Goal: Task Accomplishment & Management: Complete application form

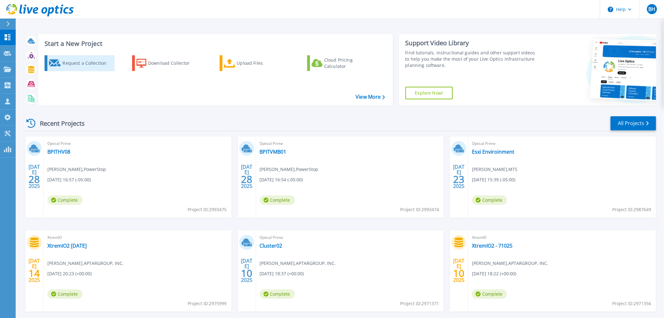
click at [82, 64] on div "Request a Collection" at bounding box center [87, 63] width 50 height 13
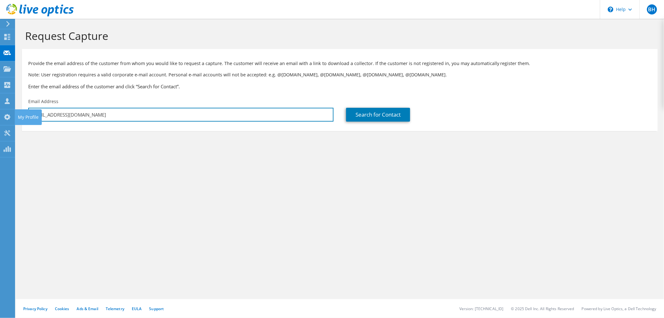
drag, startPoint x: 110, startPoint y: 115, endPoint x: 21, endPoint y: 113, distance: 88.8
click at [13, 113] on div "BH Partner Team Member [PERSON_NAME] [PERSON_NAME][EMAIL_ADDRESS][DOMAIN_NAME] …" at bounding box center [332, 159] width 664 height 318
paste input "[EMAIL_ADDRESS][DOMAIN_NAME]"
drag, startPoint x: 173, startPoint y: 110, endPoint x: 12, endPoint y: 117, distance: 161.4
click at [12, 117] on div "BH Partner Team Member [PERSON_NAME] [PERSON_NAME][EMAIL_ADDRESS][DOMAIN_NAME] …" at bounding box center [332, 159] width 664 height 318
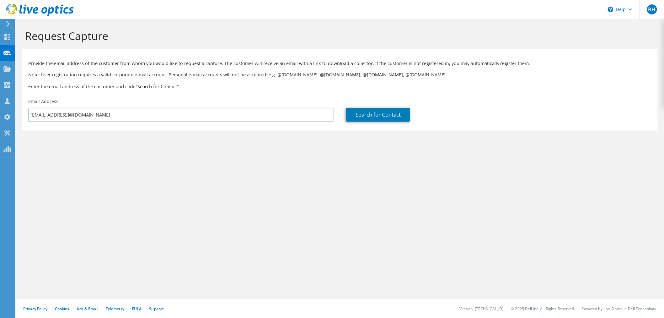
click at [167, 121] on div "Email Address [EMAIL_ADDRESS]@[DOMAIN_NAME]" at bounding box center [181, 109] width 318 height 29
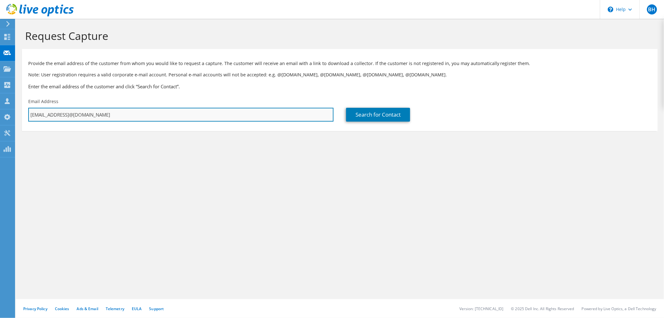
drag, startPoint x: 161, startPoint y: 115, endPoint x: 28, endPoint y: 110, distance: 133.1
click at [28, 110] on input "[EMAIL_ADDRESS]@[DOMAIN_NAME]" at bounding box center [180, 115] width 305 height 14
paste input "text"
type input "[EMAIL_ADDRESS][DOMAIN_NAME]"
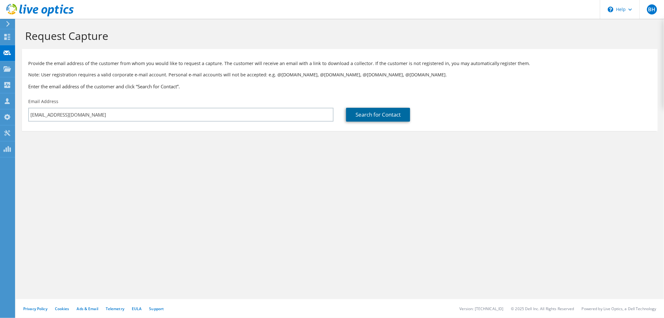
click at [399, 116] on link "Search for Contact" at bounding box center [378, 115] width 64 height 14
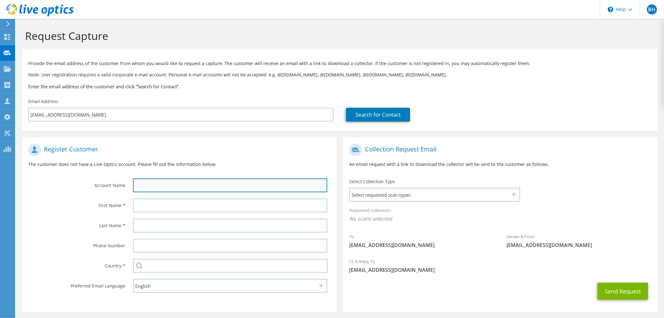
click at [206, 185] on input "text" at bounding box center [230, 185] width 194 height 14
type input "NANI"
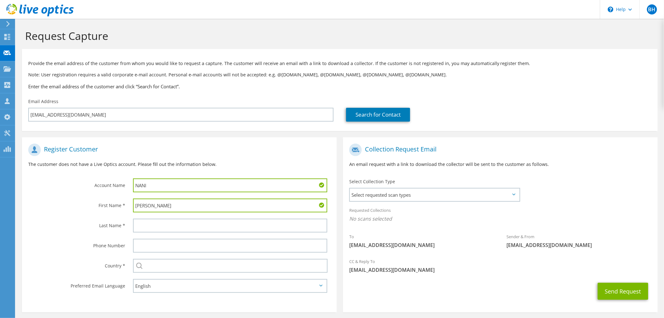
type input "[PERSON_NAME]"
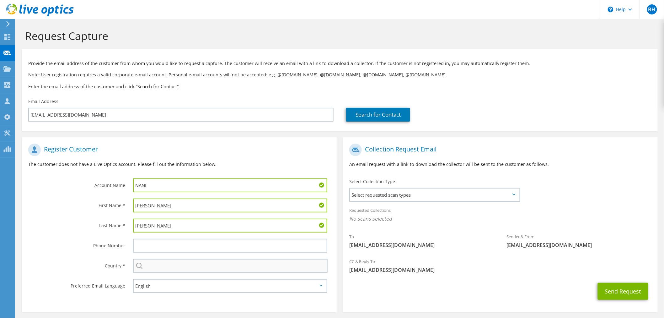
type input "[PERSON_NAME]"
click at [255, 259] on input "text" at bounding box center [230, 266] width 195 height 14
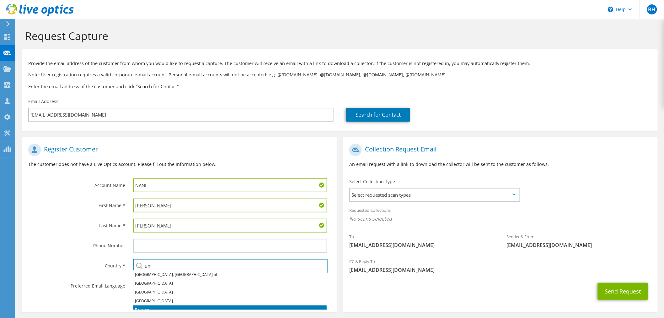
scroll to position [13, 0]
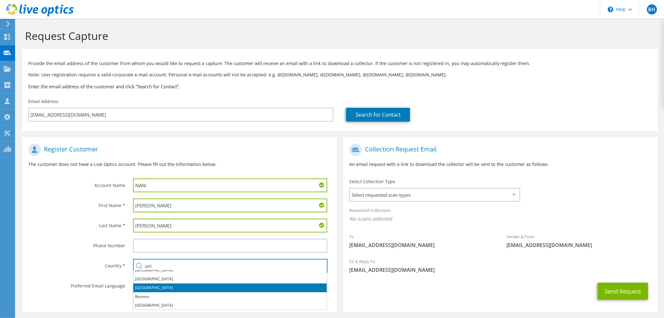
click at [150, 288] on li "[GEOGRAPHIC_DATA]" at bounding box center [229, 287] width 193 height 9
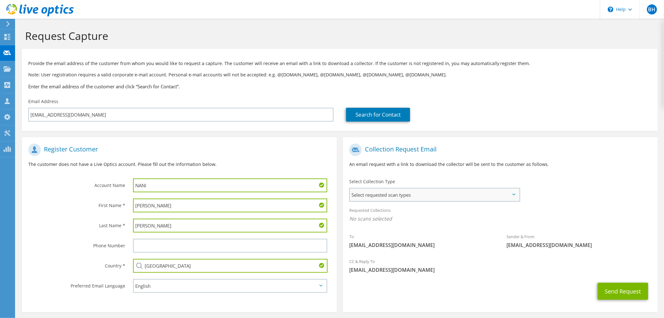
type input "[GEOGRAPHIC_DATA]"
click at [378, 200] on span "Select requested scan types" at bounding box center [434, 194] width 169 height 13
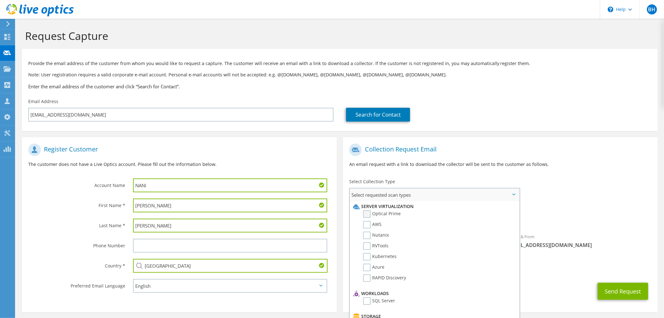
click at [368, 211] on label "Optical Prime" at bounding box center [382, 214] width 38 height 8
click at [0, 0] on input "Optical Prime" at bounding box center [0, 0] width 0 height 0
click at [538, 175] on div "Collection Request Email An email request with a link to download the collector…" at bounding box center [500, 157] width 315 height 35
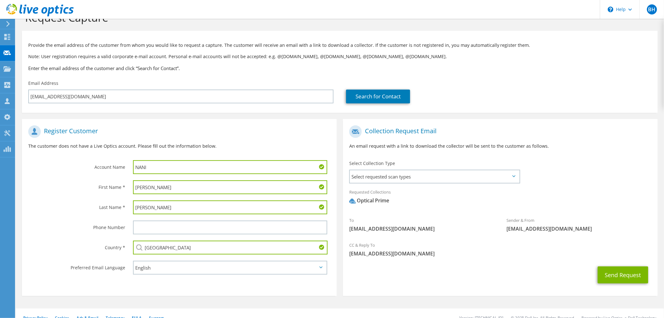
scroll to position [28, 0]
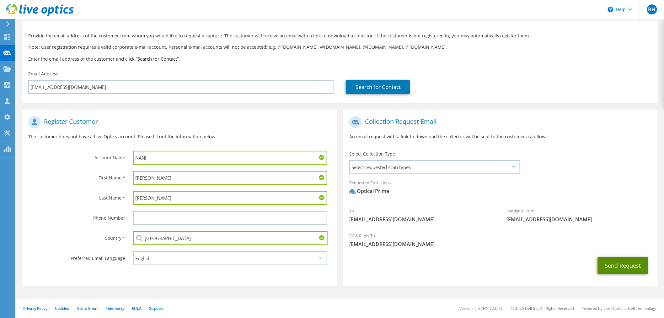
click at [632, 262] on button "Send Request" at bounding box center [623, 265] width 51 height 17
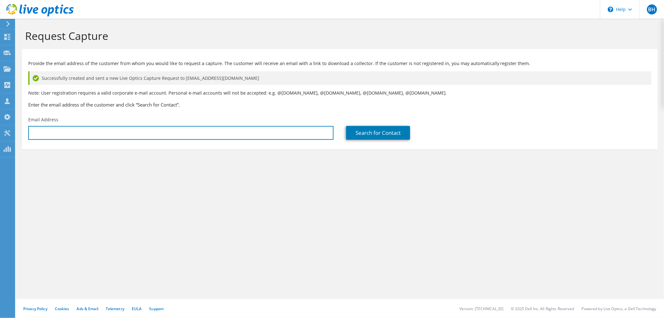
type input "[EMAIL_ADDRESS][DOMAIN_NAME]"
